Goal: Information Seeking & Learning: Compare options

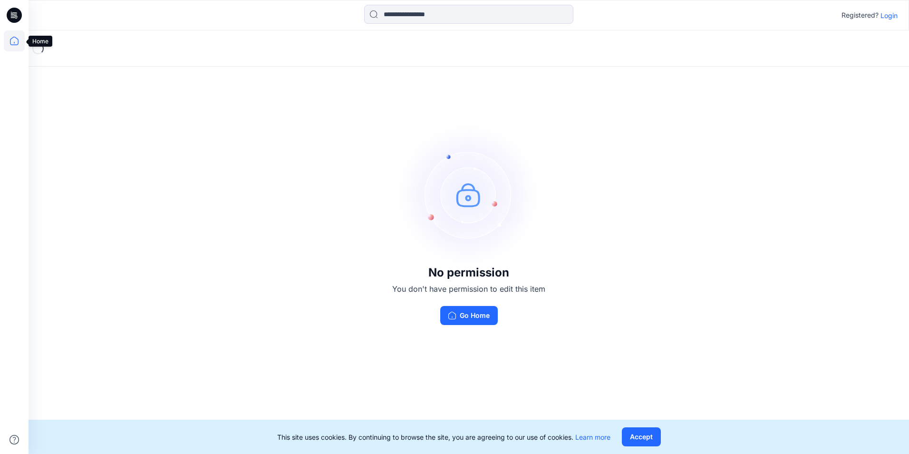
click at [14, 42] on icon at bounding box center [14, 40] width 21 height 21
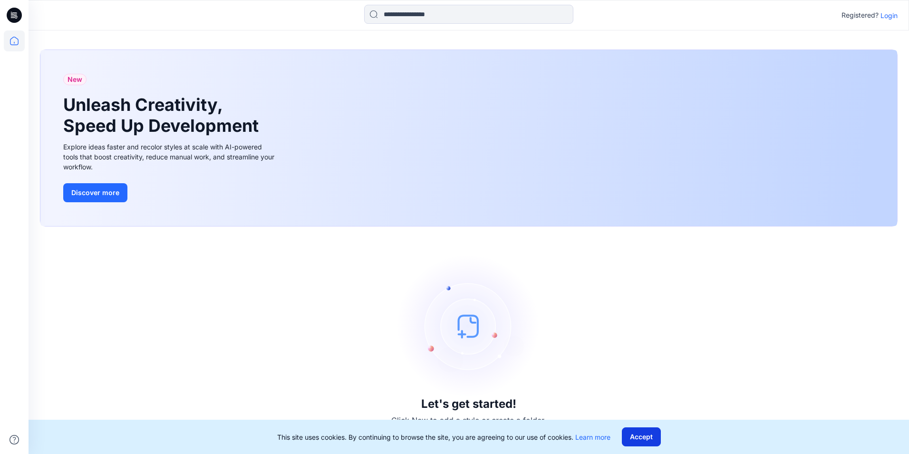
click at [638, 440] on button "Accept" at bounding box center [641, 436] width 39 height 19
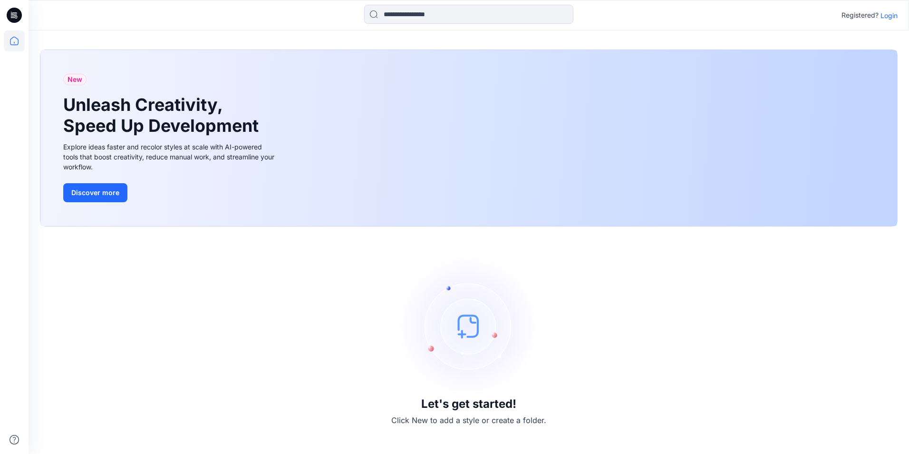
click at [891, 15] on p "Login" at bounding box center [889, 15] width 17 height 10
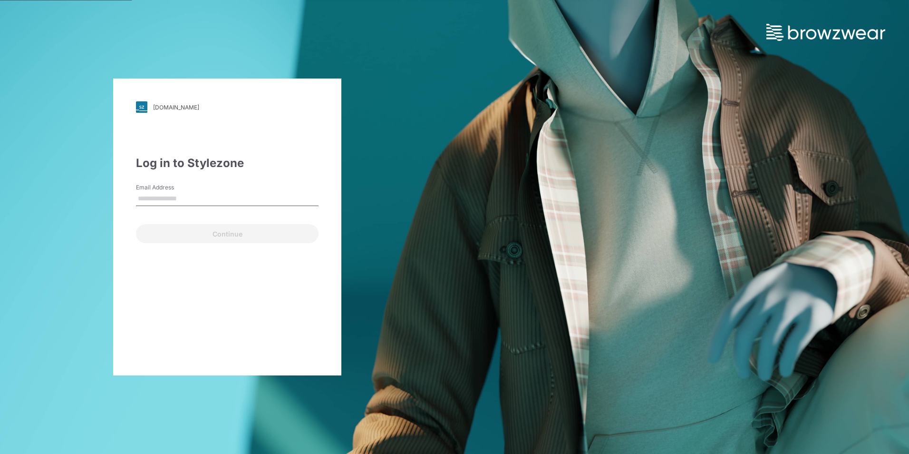
click at [196, 202] on input "Email Address" at bounding box center [227, 199] width 183 height 14
type input "**********"
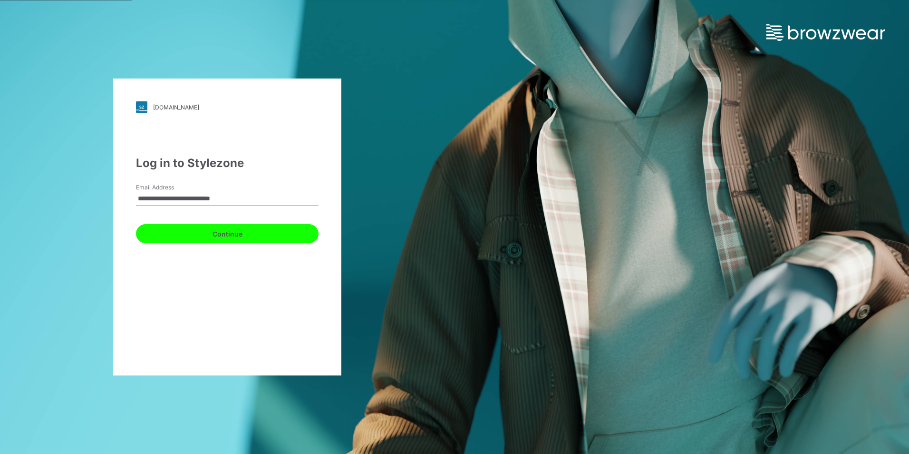
click at [217, 240] on button "Continue" at bounding box center [227, 233] width 183 height 19
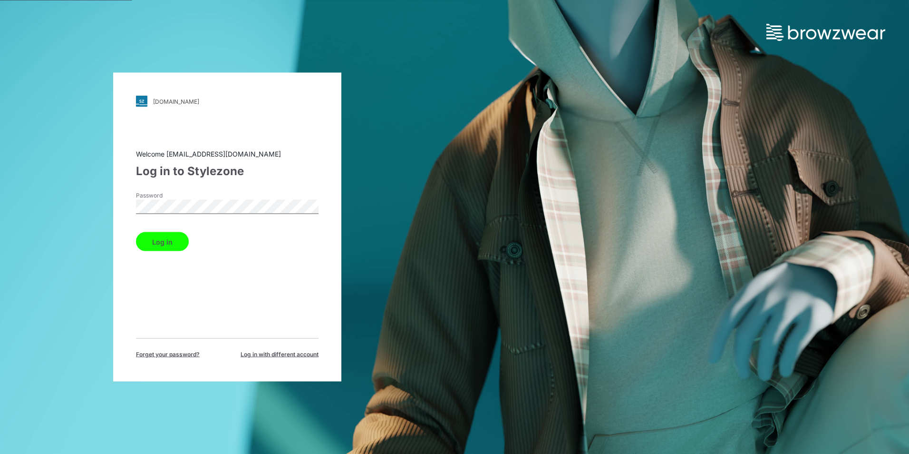
click at [179, 244] on button "Log in" at bounding box center [162, 241] width 53 height 19
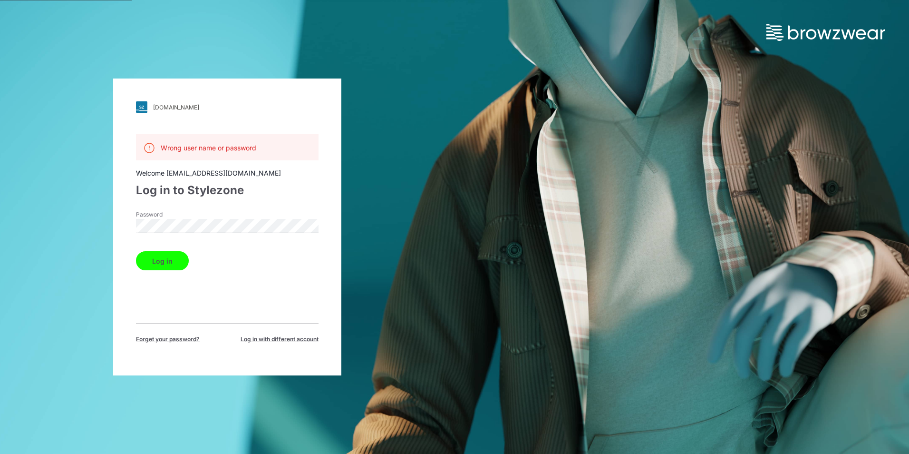
click at [119, 225] on div "[DOMAIN_NAME] Loading... Wrong user name or password Welcome [EMAIL_ADDRESS][DO…" at bounding box center [227, 226] width 228 height 297
click at [161, 255] on button "Log in" at bounding box center [162, 260] width 53 height 19
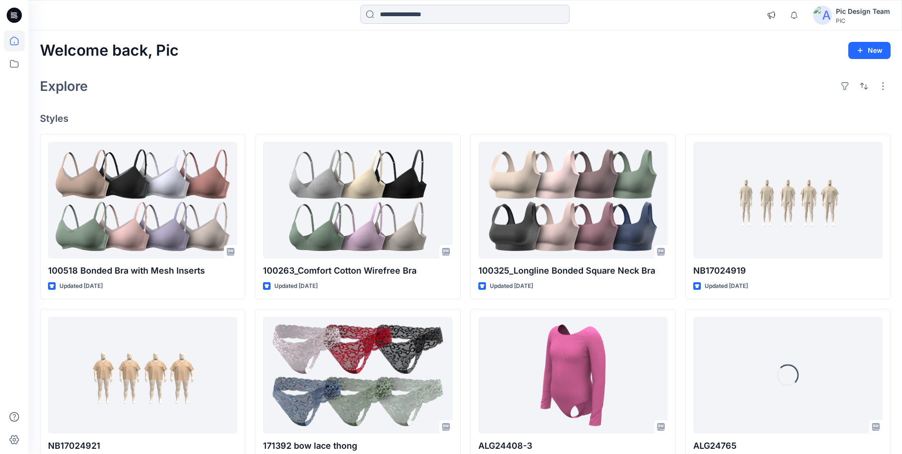
click at [430, 13] on input at bounding box center [465, 14] width 209 height 19
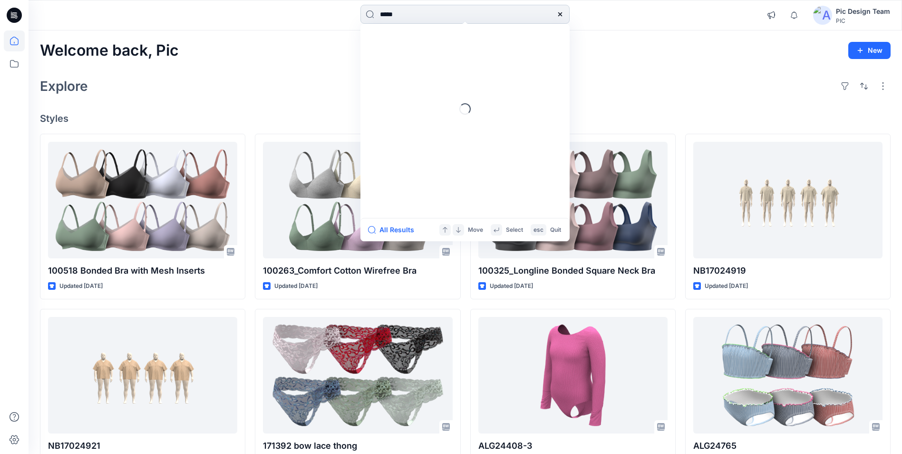
type input "******"
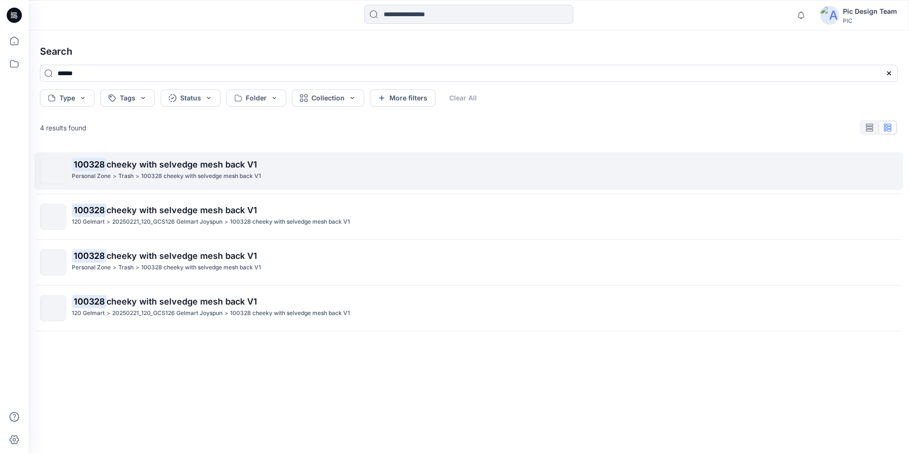
click at [179, 164] on span "cheeky with selvedge mesh back V1" at bounding box center [182, 164] width 151 height 10
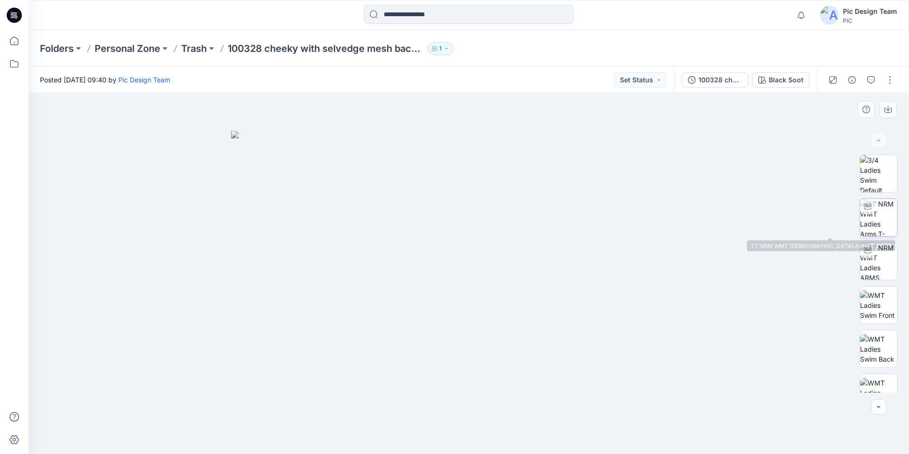
click at [870, 219] on img at bounding box center [879, 217] width 37 height 37
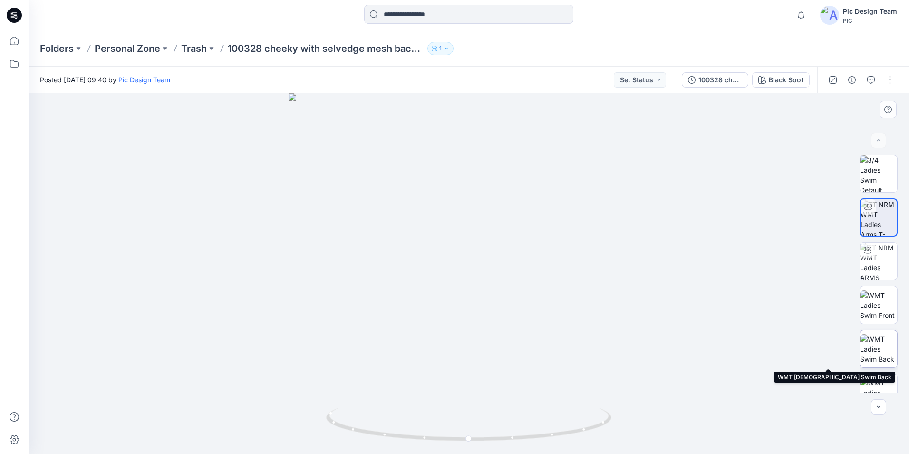
click at [883, 357] on img at bounding box center [879, 349] width 37 height 30
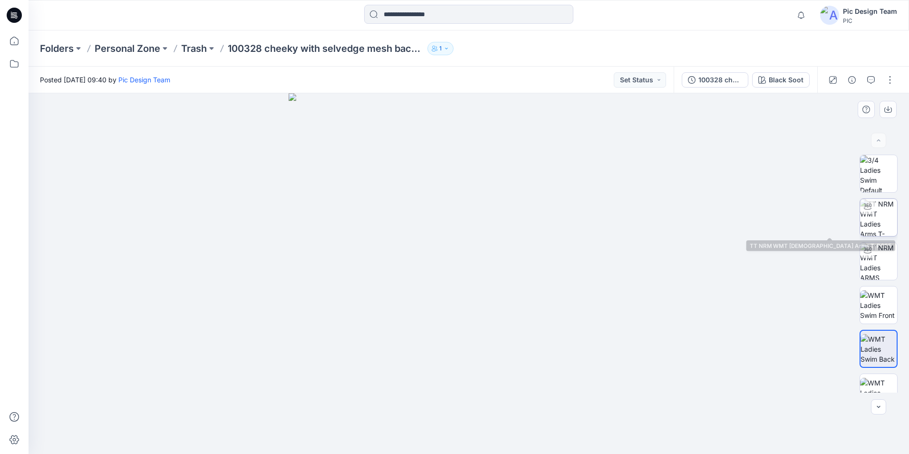
click at [877, 219] on img at bounding box center [879, 217] width 37 height 37
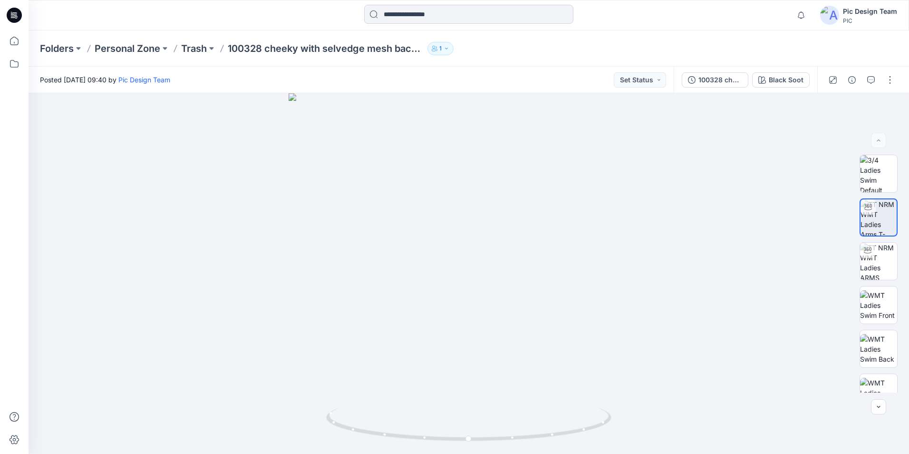
click at [418, 14] on input at bounding box center [468, 14] width 209 height 19
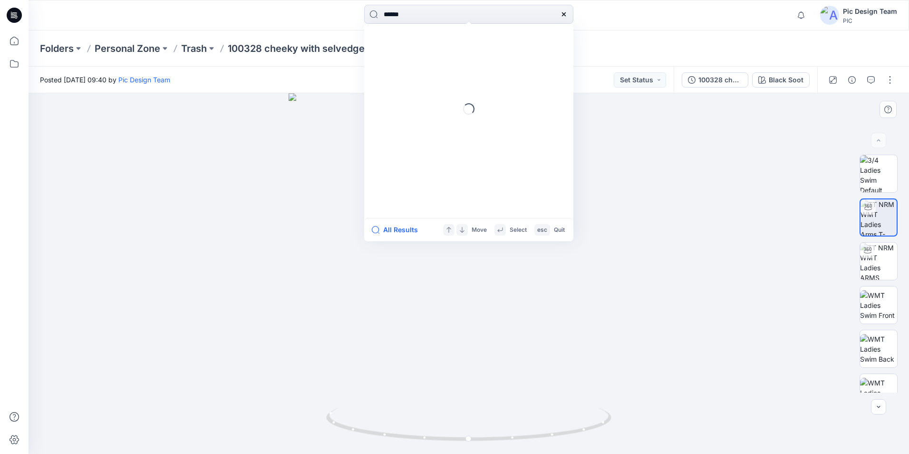
type input "******"
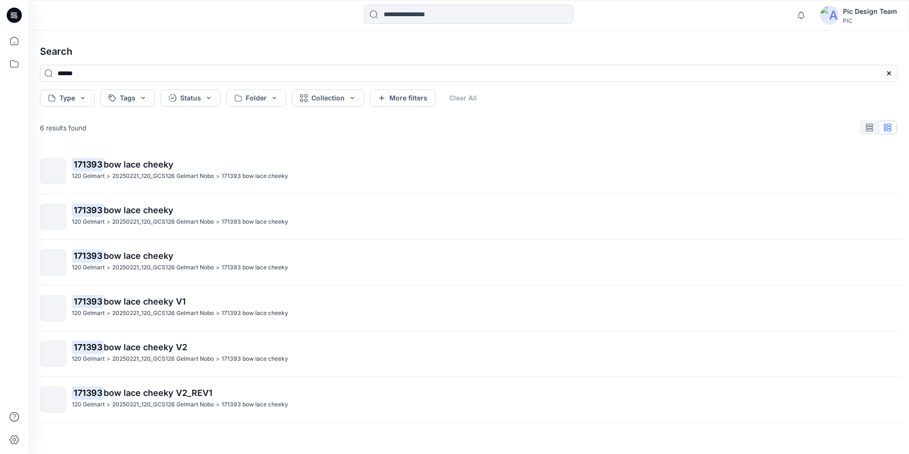
click at [116, 164] on span "bow lace cheeky" at bounding box center [139, 164] width 70 height 10
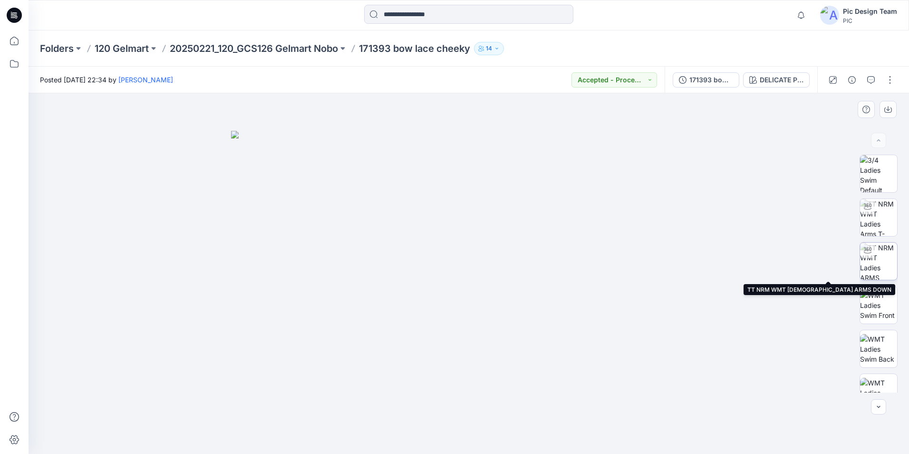
click at [880, 260] on img at bounding box center [879, 261] width 37 height 37
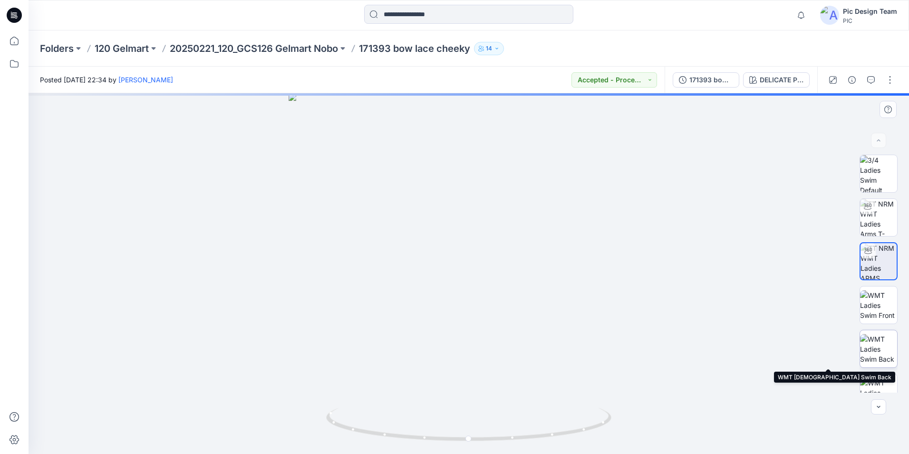
click at [870, 356] on img at bounding box center [879, 349] width 37 height 30
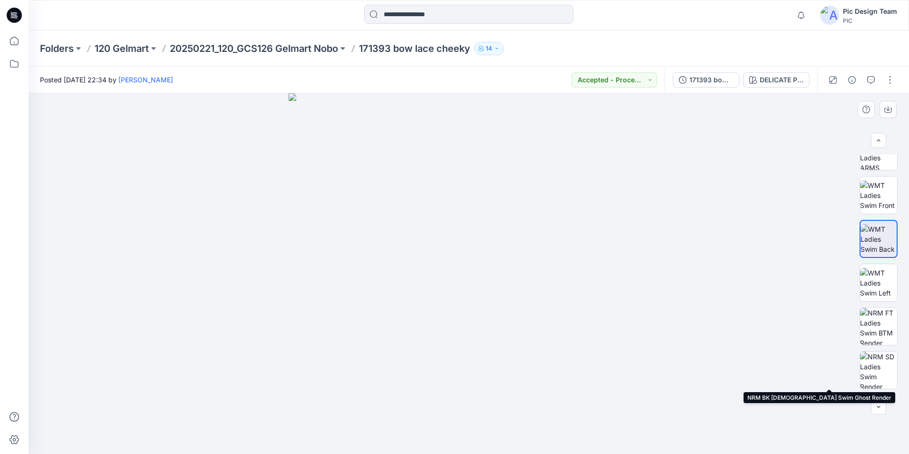
scroll to position [99, 0]
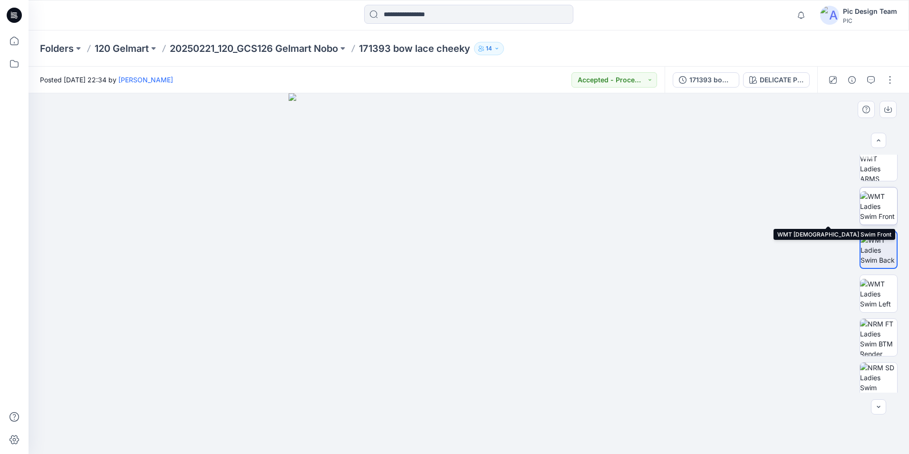
click at [879, 216] on img at bounding box center [879, 206] width 37 height 30
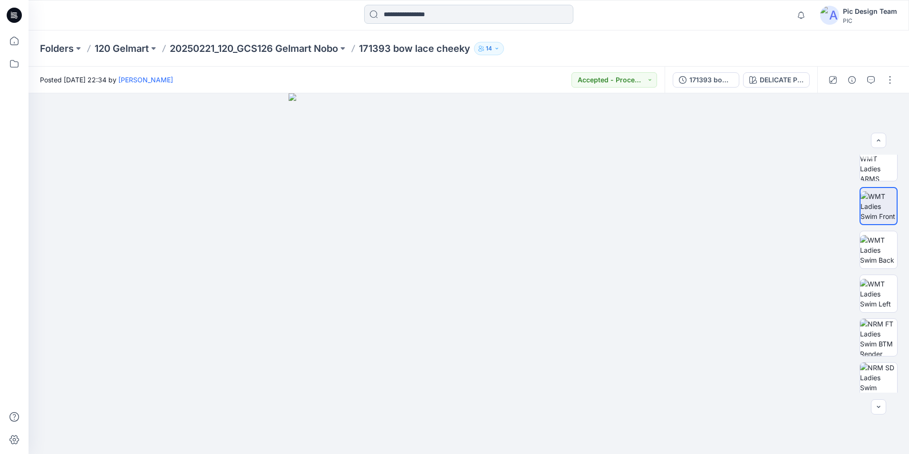
click at [418, 9] on input at bounding box center [468, 14] width 209 height 19
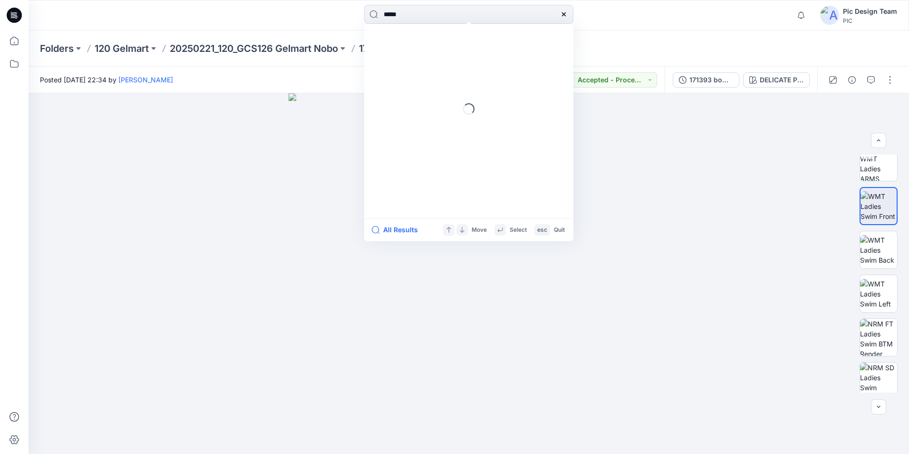
type input "******"
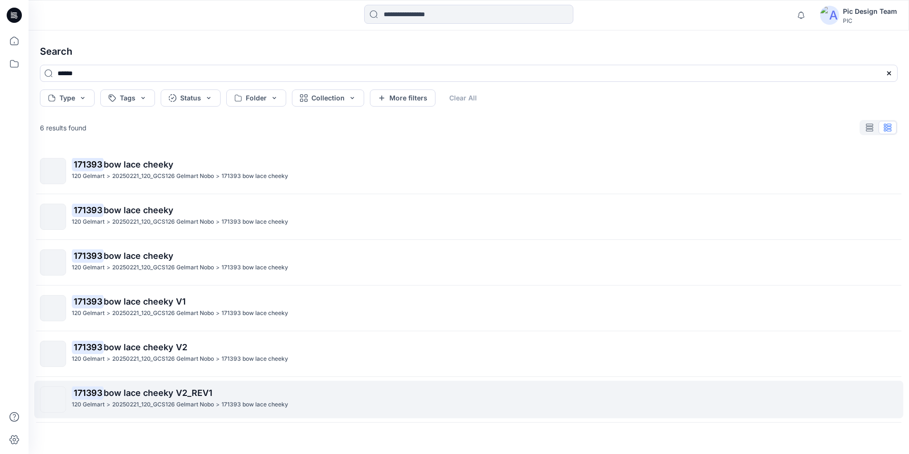
click at [173, 393] on span "bow lace cheeky V2_REV1" at bounding box center [158, 393] width 109 height 10
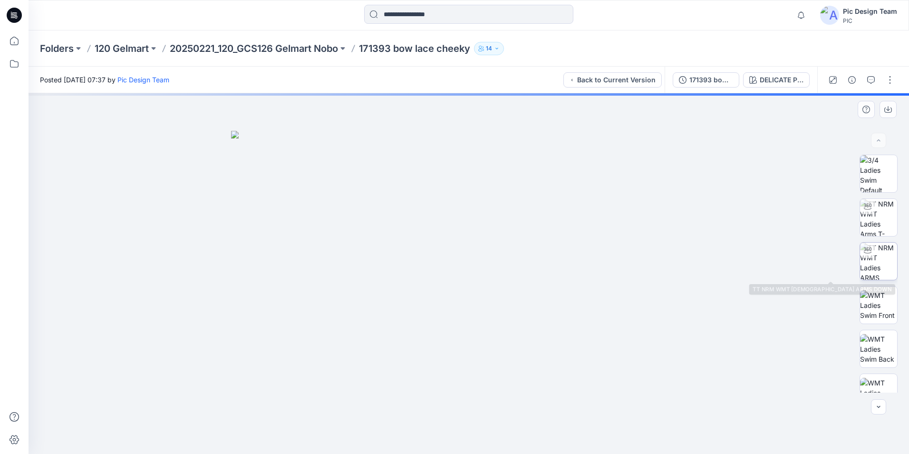
click at [867, 263] on img at bounding box center [879, 261] width 37 height 37
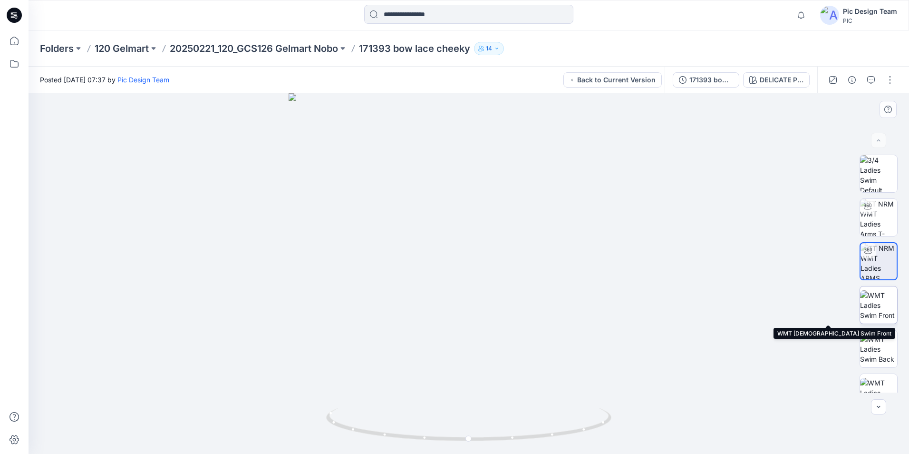
click at [880, 312] on img at bounding box center [879, 305] width 37 height 30
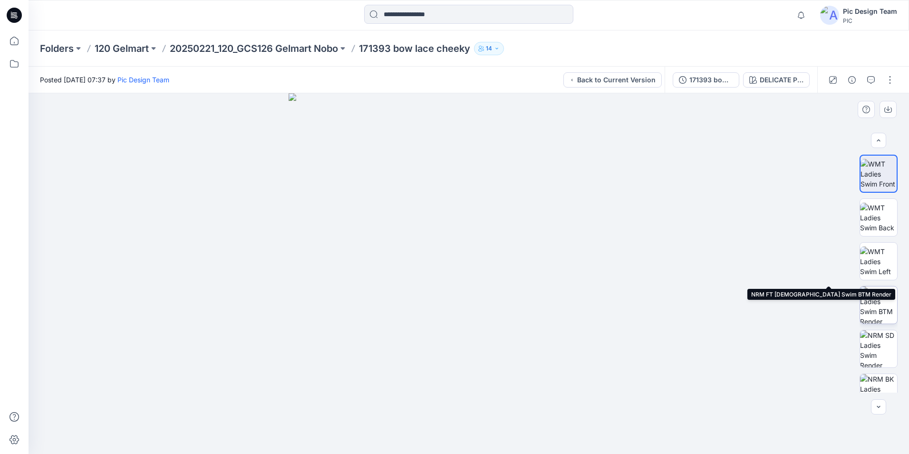
scroll to position [190, 0]
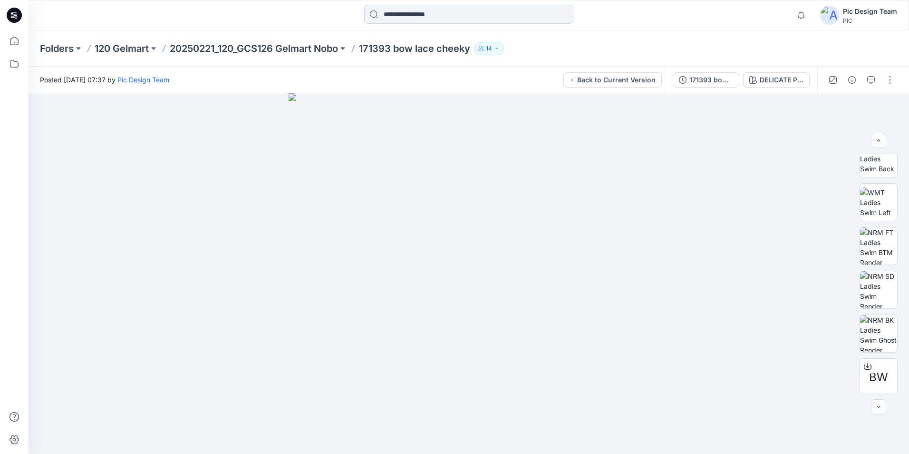
click at [396, 15] on input at bounding box center [468, 14] width 209 height 19
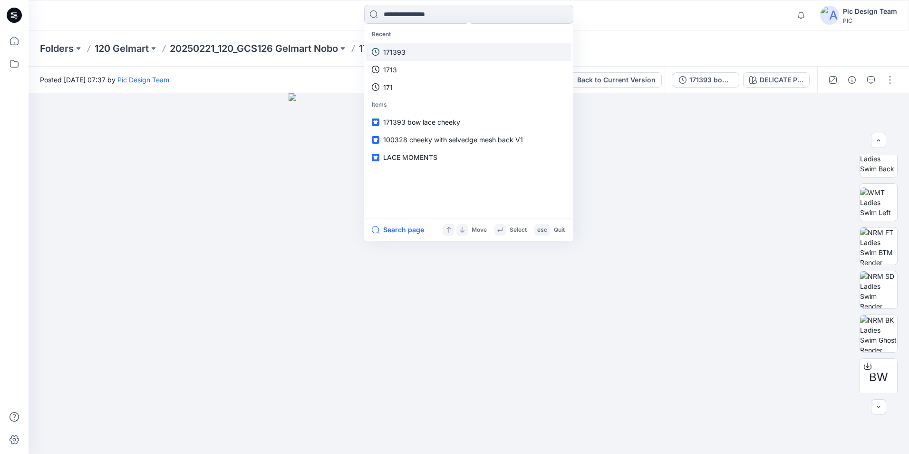
click at [410, 51] on link "171393" at bounding box center [468, 52] width 205 height 18
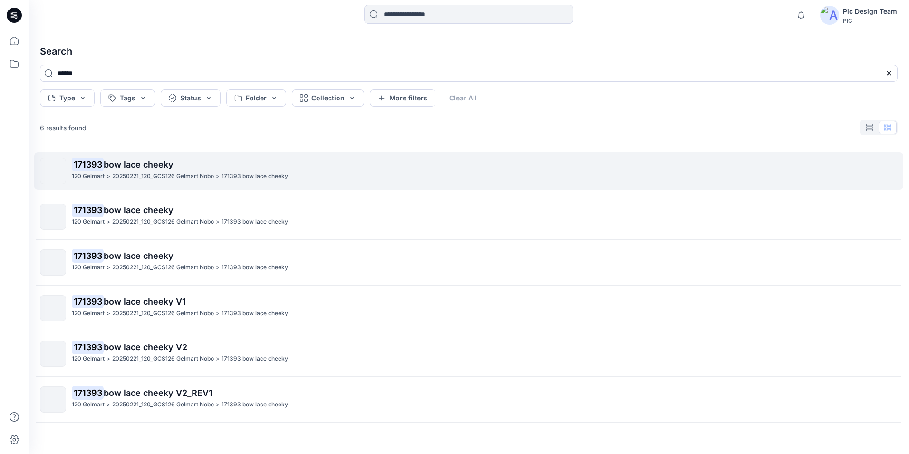
click at [134, 173] on p "20250221_120_GCS126 Gelmart Nobo" at bounding box center [163, 176] width 102 height 10
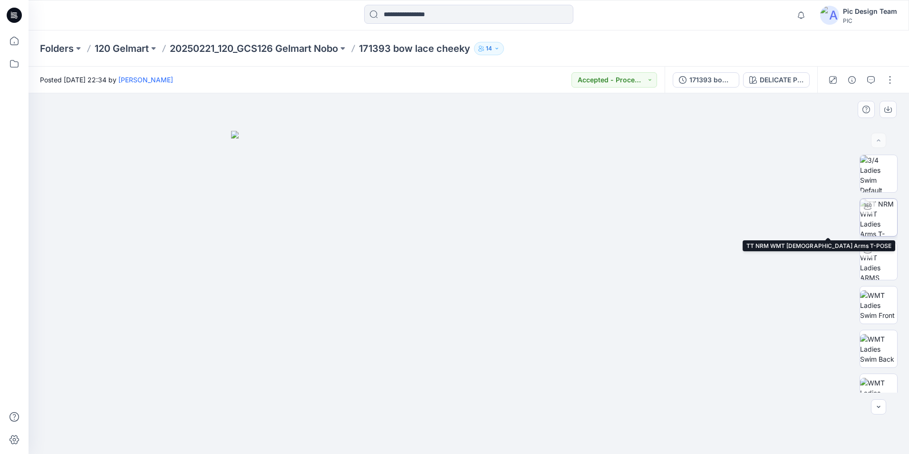
click at [875, 221] on img at bounding box center [879, 217] width 37 height 37
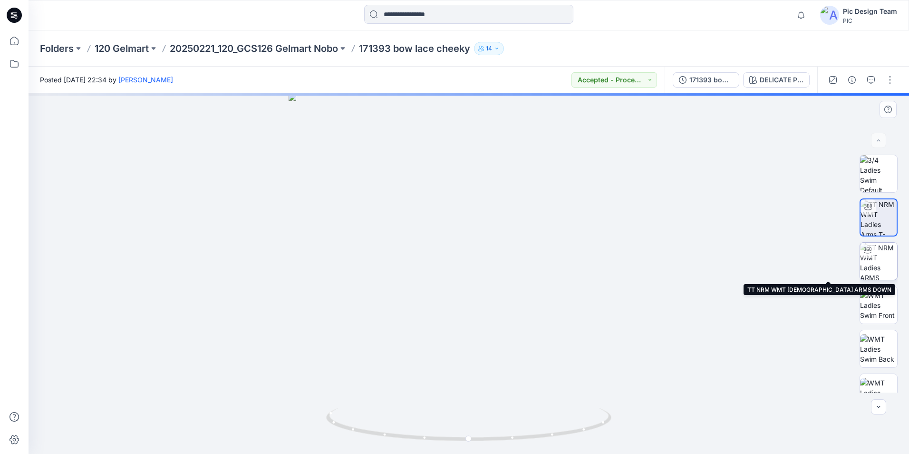
click at [883, 264] on img at bounding box center [879, 261] width 37 height 37
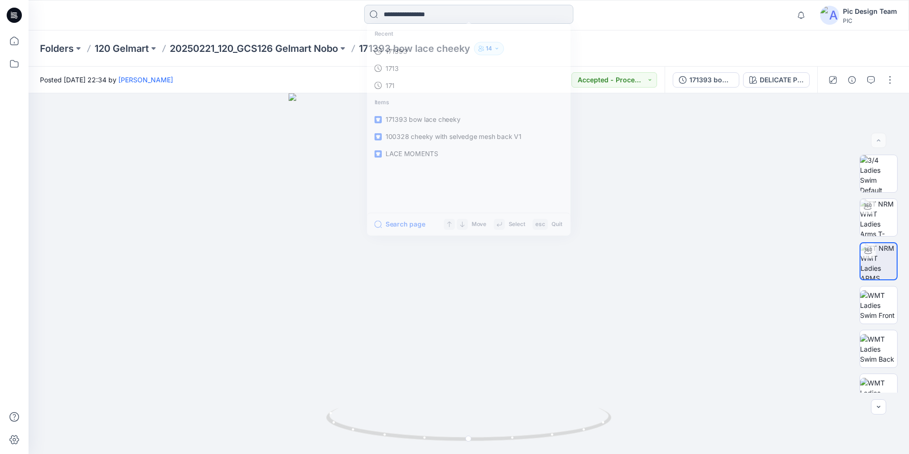
click at [414, 14] on input at bounding box center [468, 14] width 209 height 19
click at [257, 90] on div "Posted [DATE] 22:34 by [PERSON_NAME] Accepted - Proceed to Retailer SZ" at bounding box center [347, 80] width 636 height 26
click at [876, 14] on div "Pic Design Team" at bounding box center [870, 11] width 54 height 11
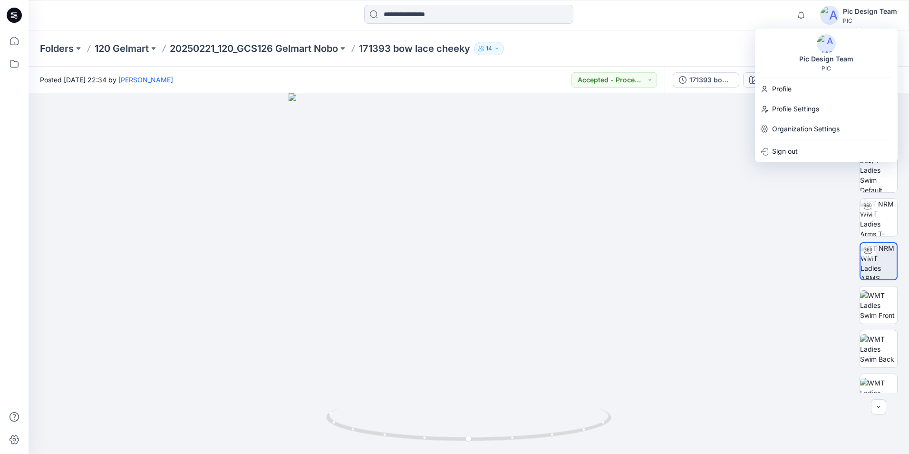
click at [465, 84] on div "Posted [DATE] 22:34 by [PERSON_NAME] Accepted - Proceed to Retailer SZ" at bounding box center [347, 80] width 636 height 26
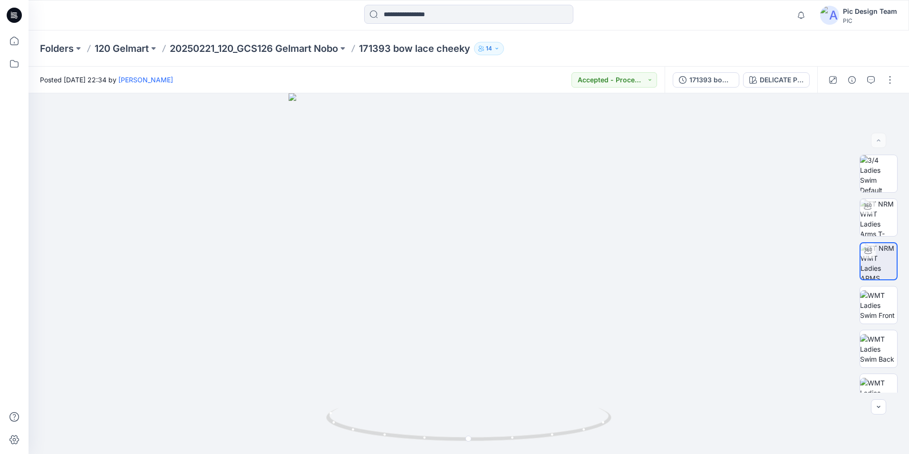
click at [869, 11] on div "Pic Design Team" at bounding box center [870, 11] width 54 height 11
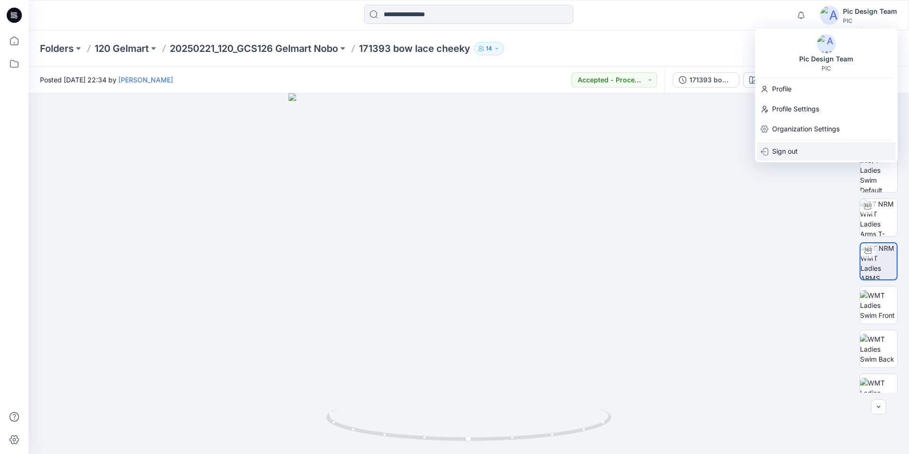
click at [779, 153] on p "Sign out" at bounding box center [786, 151] width 26 height 18
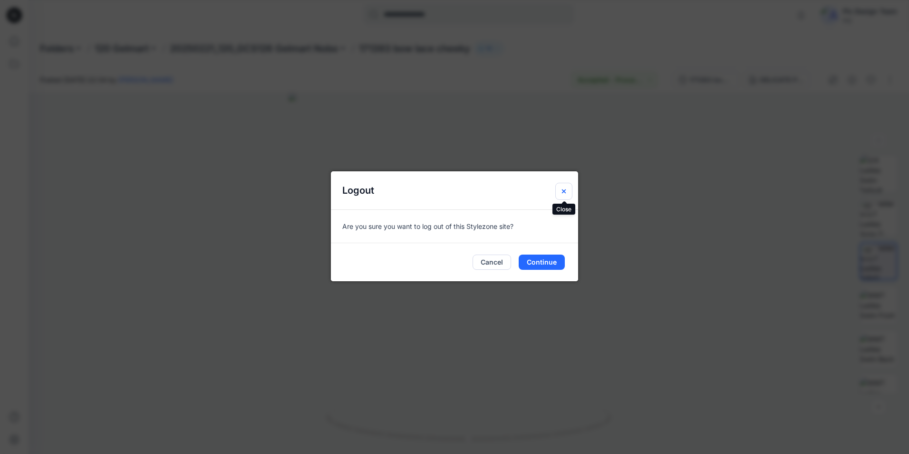
click at [565, 191] on icon "Close" at bounding box center [564, 191] width 4 height 4
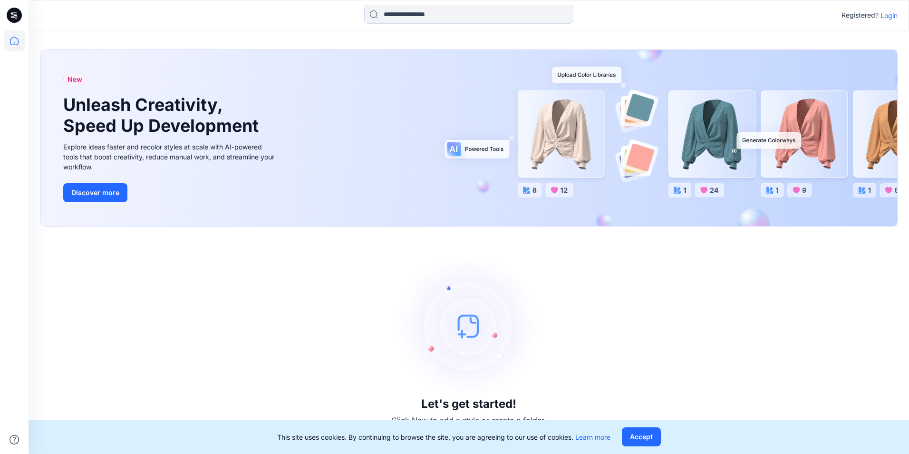
click at [888, 19] on p "Login" at bounding box center [889, 15] width 17 height 10
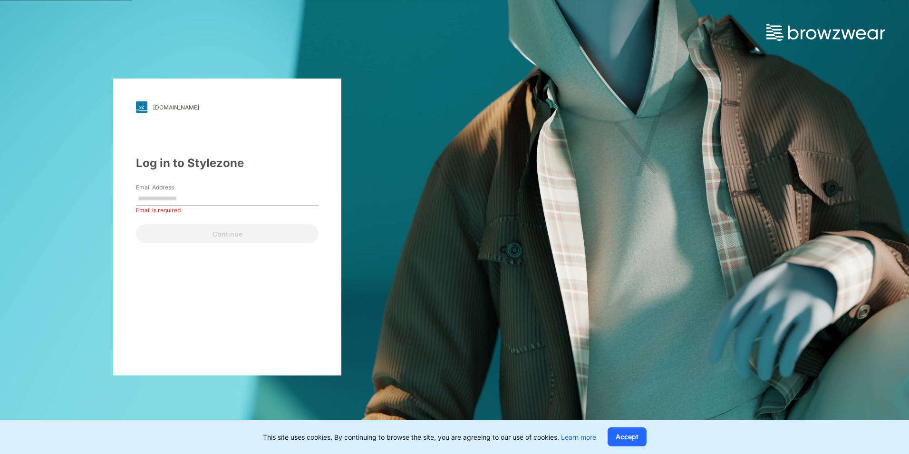
click at [205, 187] on div "Email Address Email is required" at bounding box center [227, 197] width 183 height 29
click at [186, 198] on input "Email Address" at bounding box center [227, 199] width 183 height 14
paste input "**********"
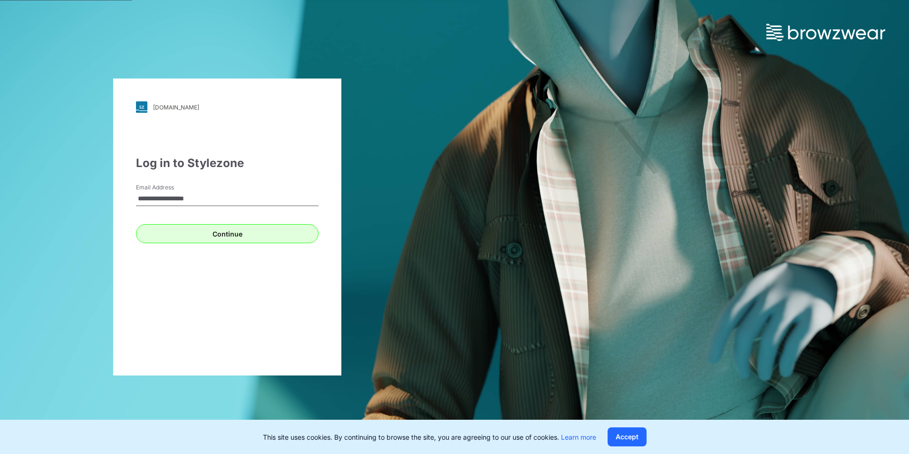
type input "**********"
click at [214, 235] on button "Continue" at bounding box center [227, 233] width 183 height 19
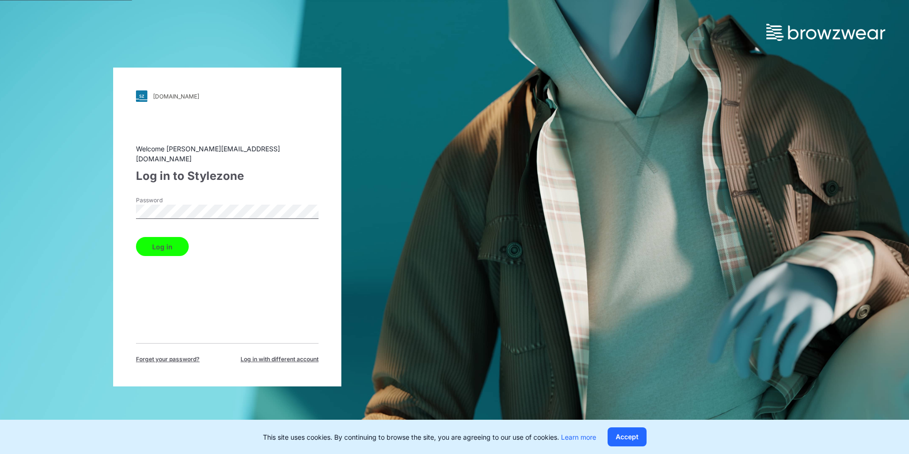
click at [153, 244] on button "Log in" at bounding box center [162, 246] width 53 height 19
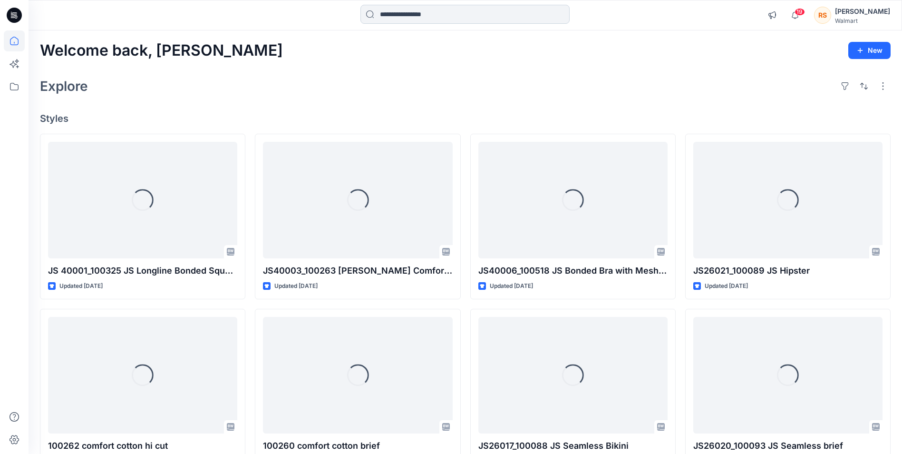
click at [419, 12] on input at bounding box center [465, 14] width 209 height 19
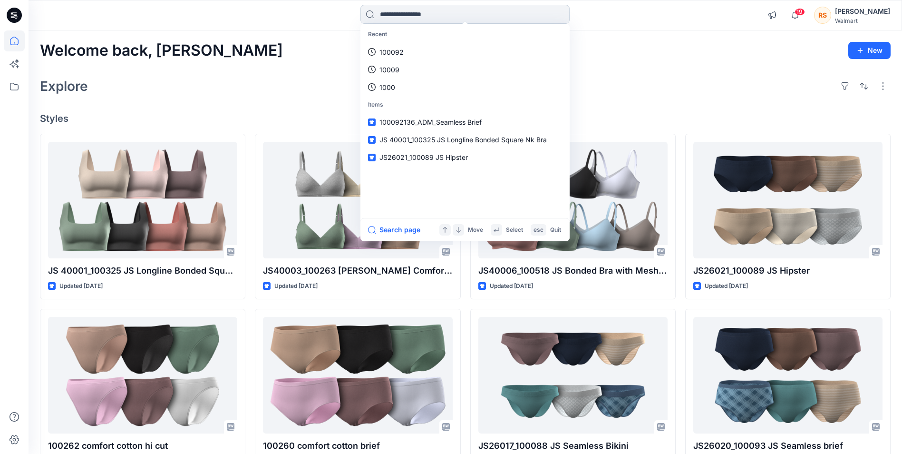
click at [410, 16] on input at bounding box center [465, 14] width 209 height 19
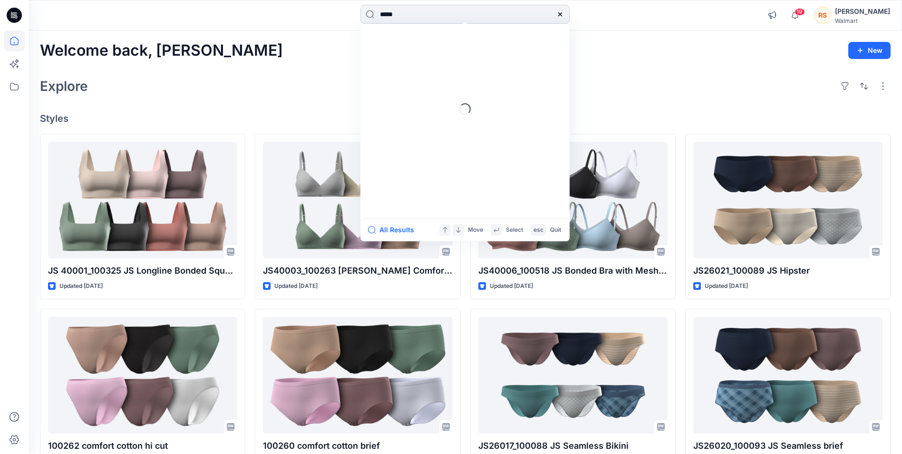
type input "******"
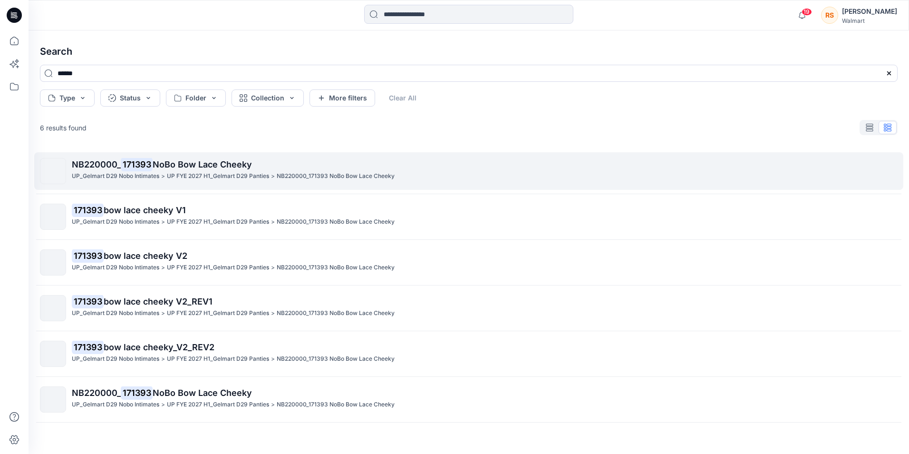
click at [176, 163] on span "NoBo Bow Lace Cheeky" at bounding box center [202, 164] width 99 height 10
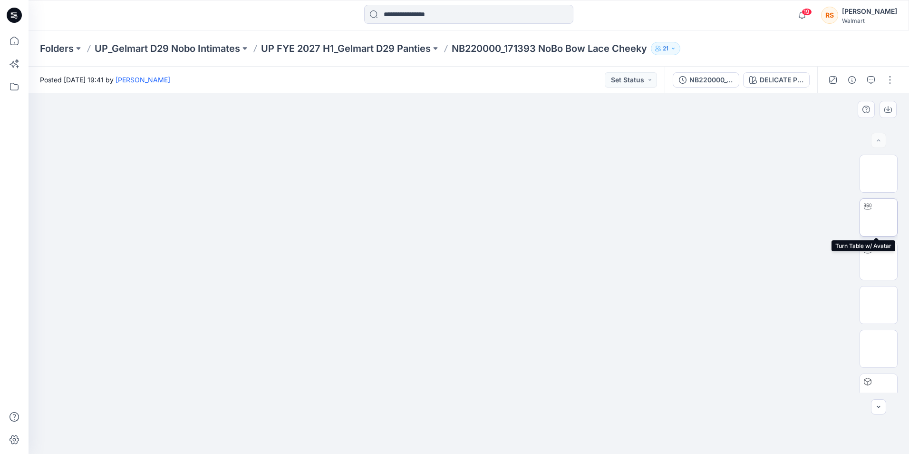
click at [879, 217] on img at bounding box center [879, 217] width 0 height 0
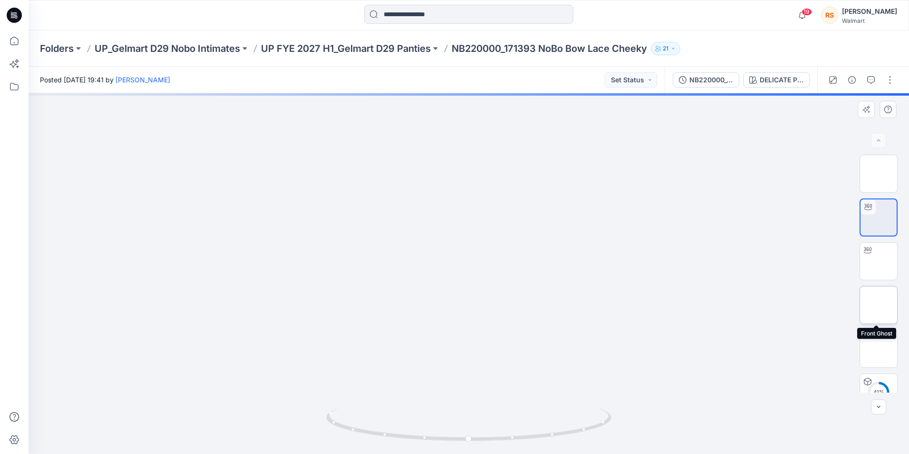
click at [879, 305] on img at bounding box center [879, 305] width 0 height 0
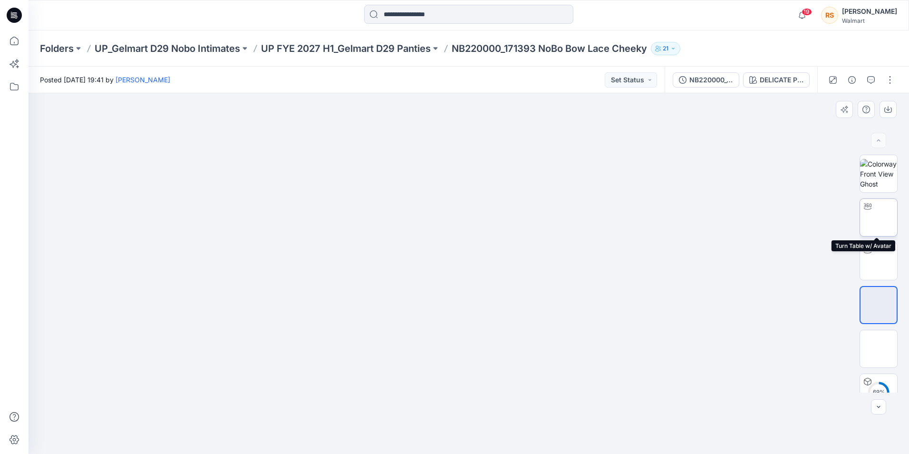
click at [879, 217] on img at bounding box center [879, 217] width 0 height 0
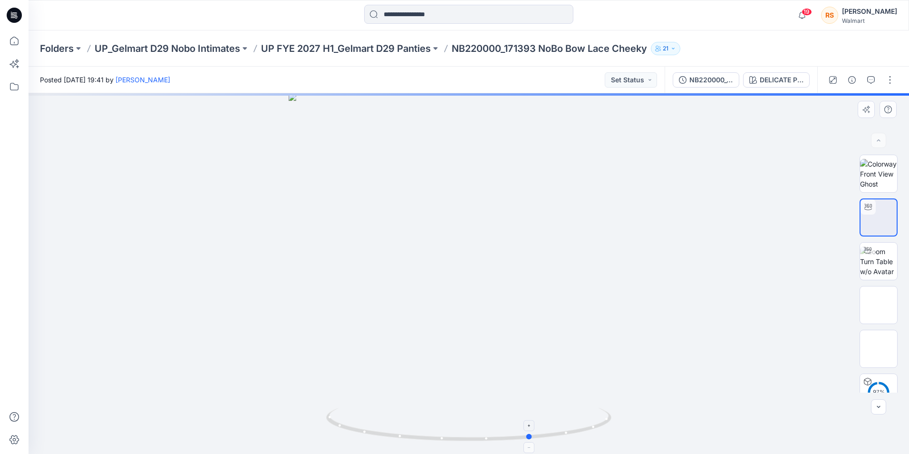
drag, startPoint x: 469, startPoint y: 440, endPoint x: 532, endPoint y: 438, distance: 63.8
click at [532, 438] on circle at bounding box center [531, 437] width 6 height 6
drag, startPoint x: 531, startPoint y: 438, endPoint x: 501, endPoint y: 439, distance: 30.0
click at [501, 439] on circle at bounding box center [502, 438] width 6 height 6
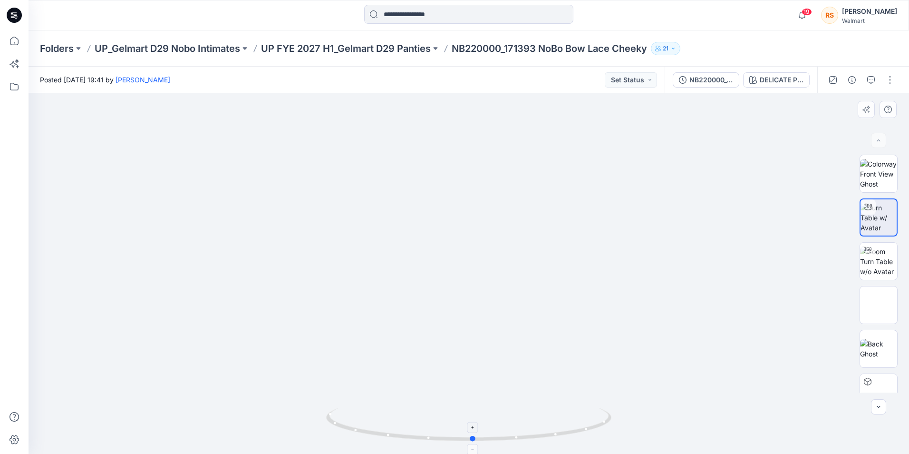
drag, startPoint x: 502, startPoint y: 440, endPoint x: 473, endPoint y: 436, distance: 29.7
click at [473, 436] on circle at bounding box center [473, 439] width 6 height 6
click at [401, 17] on input at bounding box center [468, 14] width 209 height 19
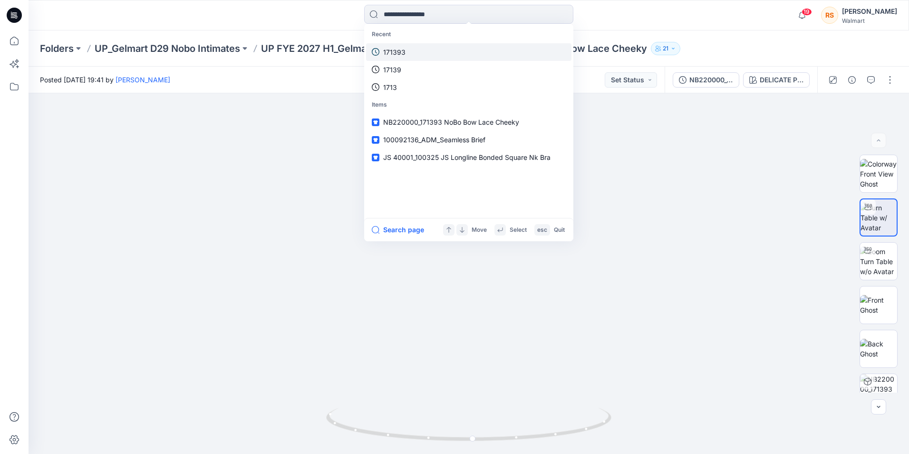
click at [398, 46] on link "171393" at bounding box center [468, 52] width 205 height 18
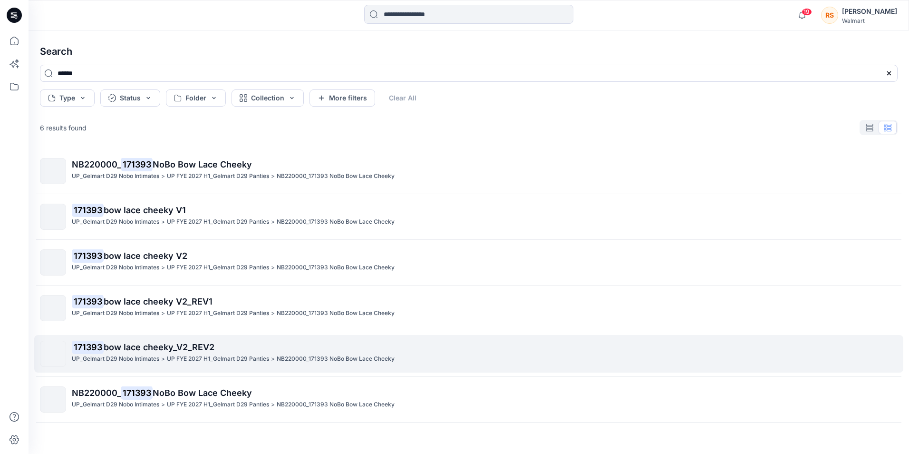
click at [147, 349] on span "bow lace cheeky_V2_REV2" at bounding box center [159, 347] width 111 height 10
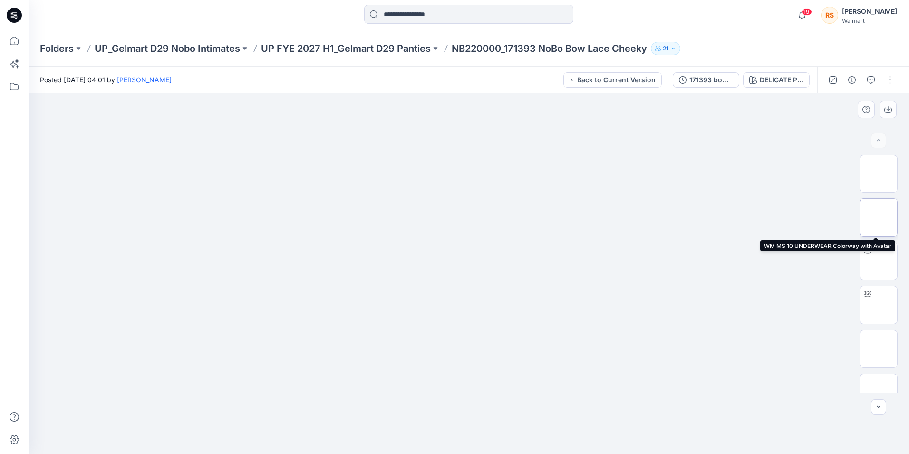
click at [879, 217] on img at bounding box center [879, 217] width 0 height 0
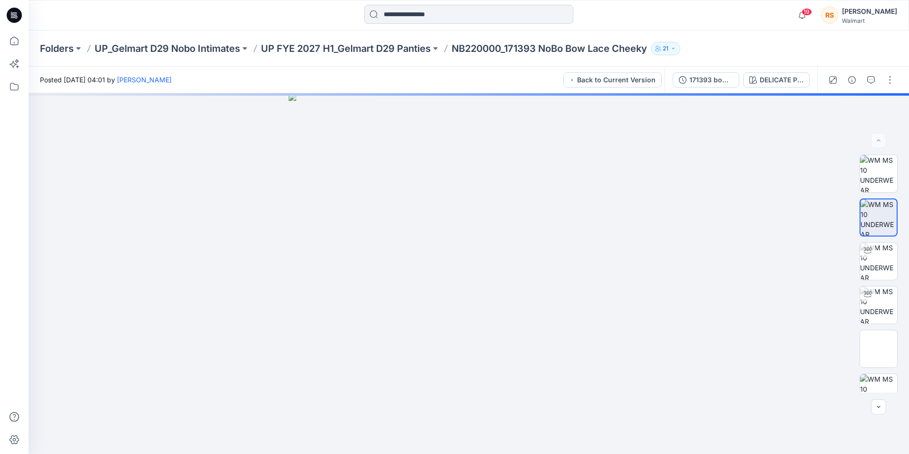
click at [403, 10] on input at bounding box center [468, 14] width 209 height 19
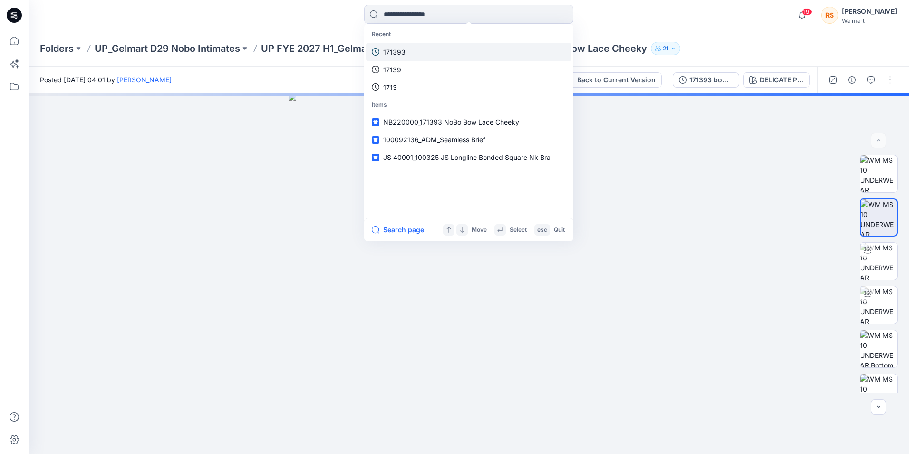
click at [404, 45] on link "171393" at bounding box center [468, 52] width 205 height 18
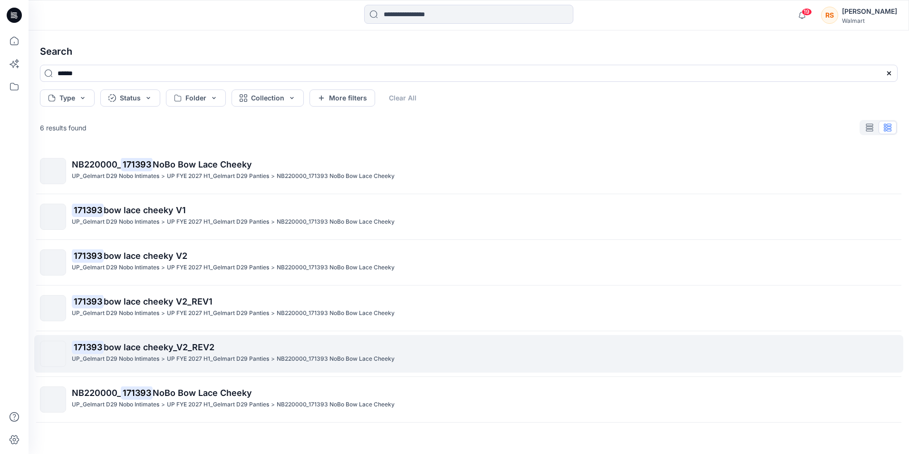
click at [212, 342] on span "bow lace cheeky_V2_REV2" at bounding box center [159, 347] width 111 height 10
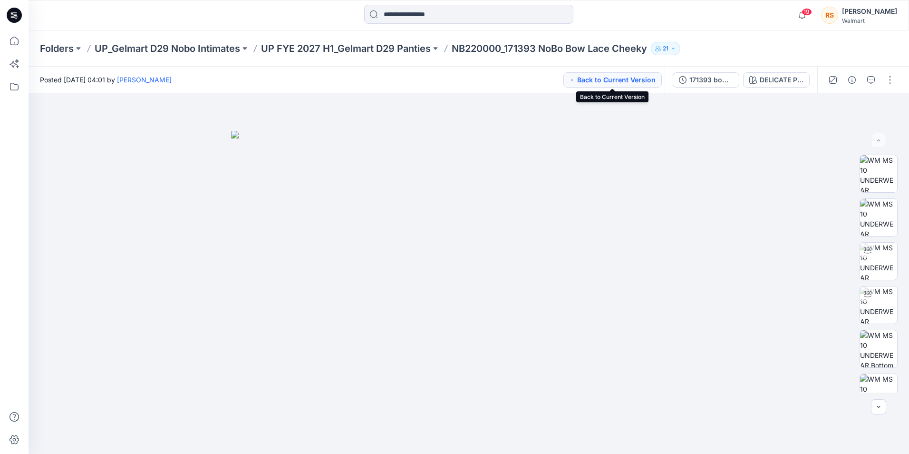
click at [575, 76] on icon "button" at bounding box center [572, 80] width 5 height 8
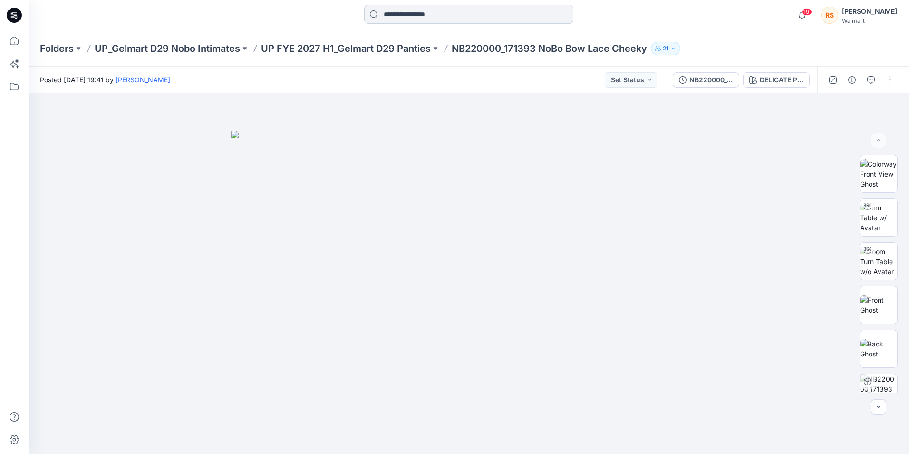
click at [450, 7] on input at bounding box center [468, 14] width 209 height 19
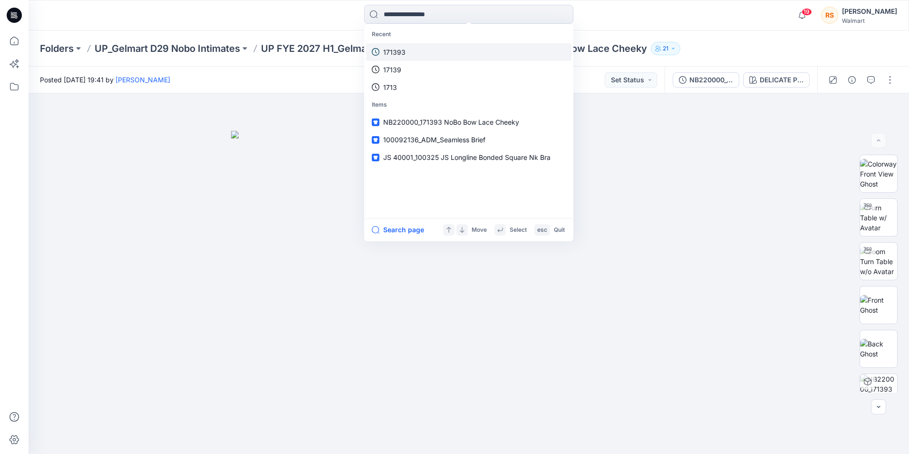
click at [435, 54] on link "171393" at bounding box center [468, 52] width 205 height 18
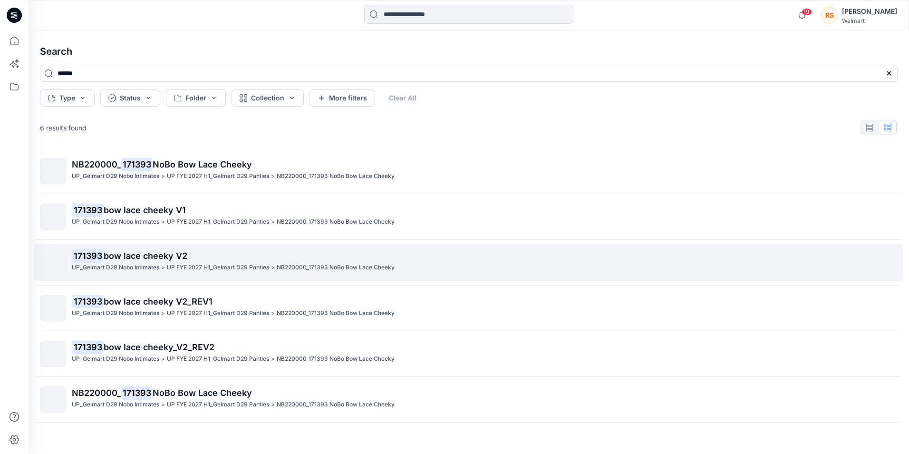
click at [197, 259] on p "171393 bow lace cheeky V2" at bounding box center [485, 255] width 826 height 13
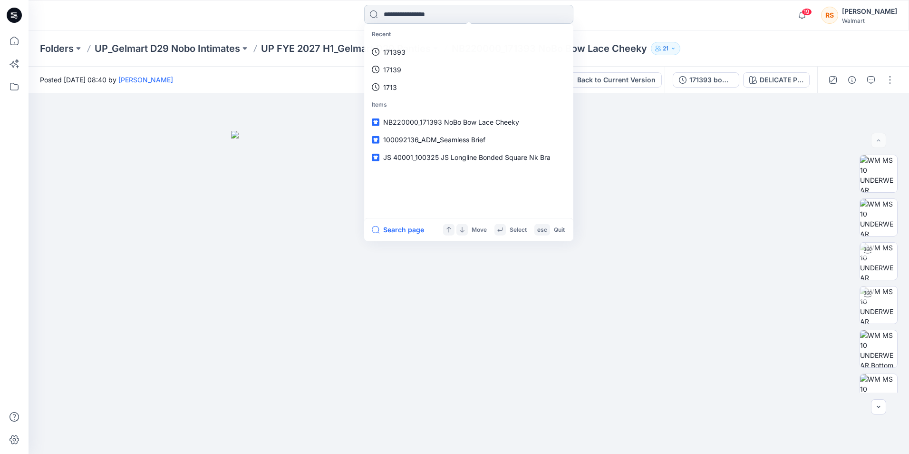
click at [528, 12] on input at bounding box center [468, 14] width 209 height 19
click at [401, 57] on p "171393" at bounding box center [394, 52] width 22 height 10
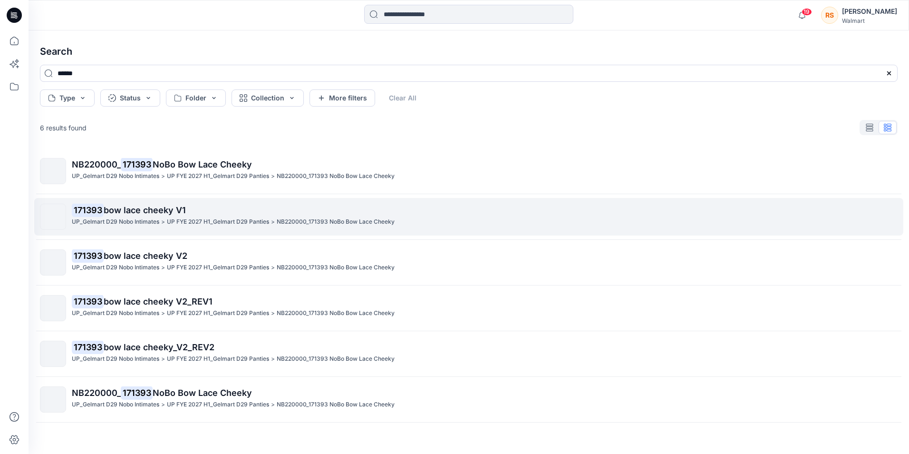
click at [155, 215] on span "bow lace cheeky V1" at bounding box center [145, 210] width 82 height 10
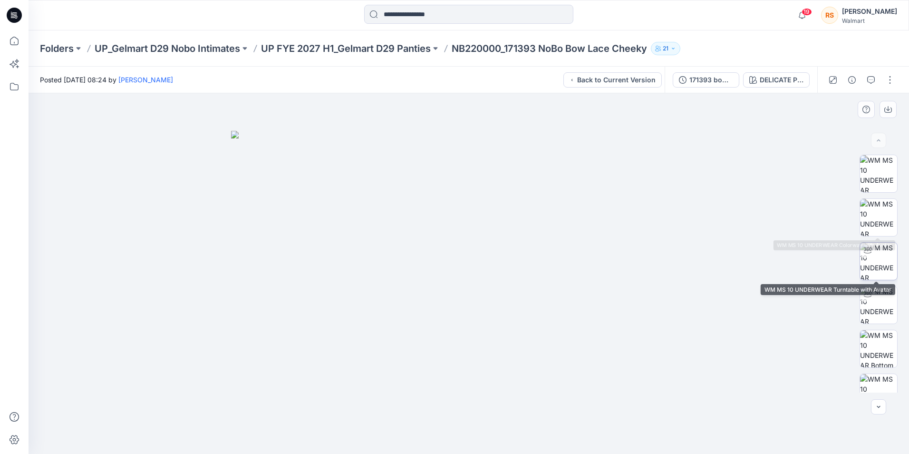
click at [890, 264] on img at bounding box center [879, 261] width 37 height 37
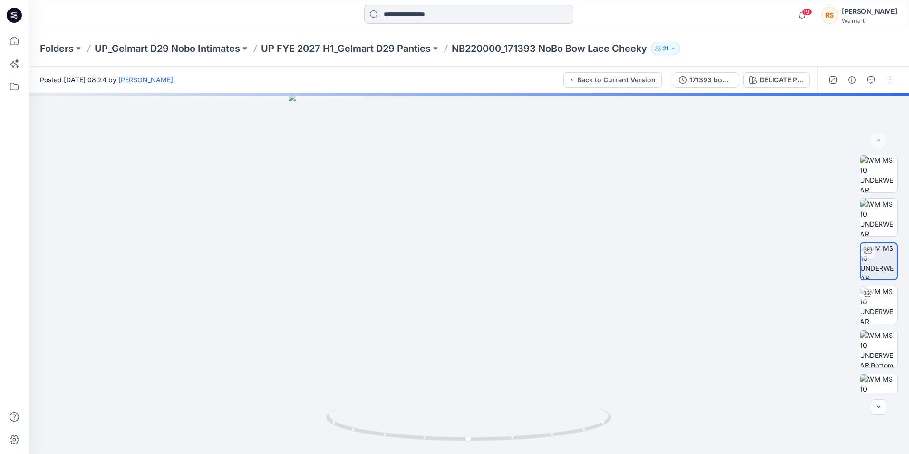
click at [446, 8] on input at bounding box center [468, 14] width 209 height 19
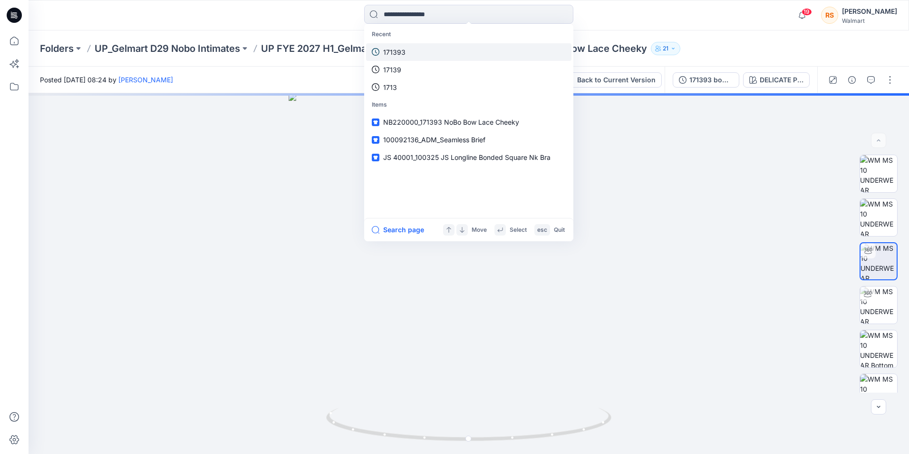
click at [417, 48] on link "171393" at bounding box center [468, 52] width 205 height 18
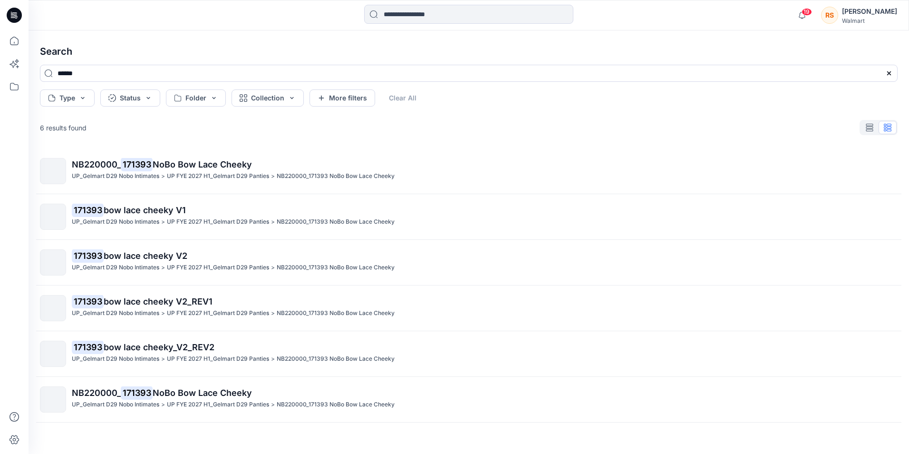
click at [175, 163] on span "NoBo Bow Lace Cheeky" at bounding box center [202, 164] width 99 height 10
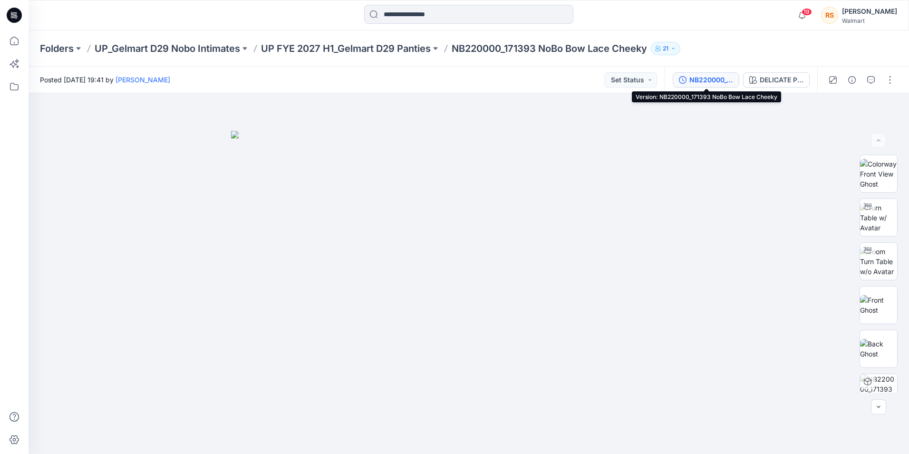
click at [720, 83] on div "NB220000_171393 NoBo Bow Lace Cheeky" at bounding box center [712, 80] width 44 height 10
